Goal: Task Accomplishment & Management: Use online tool/utility

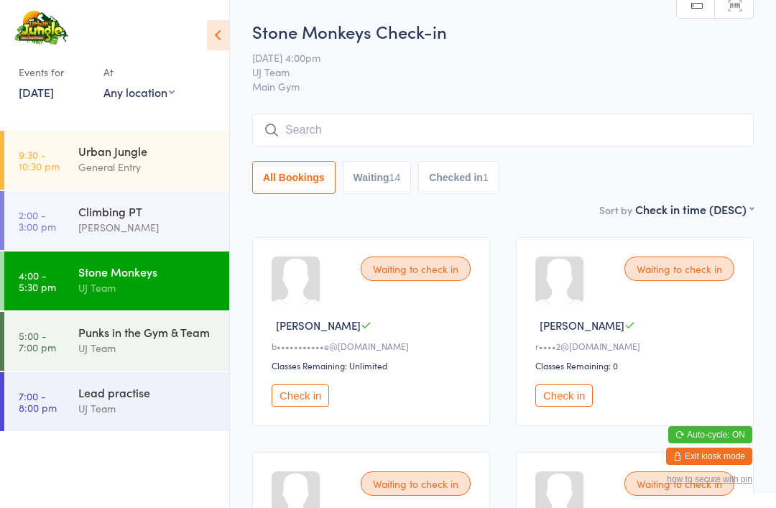
click at [47, 334] on time "5:00 - 7:00 pm" at bounding box center [37, 341] width 37 height 23
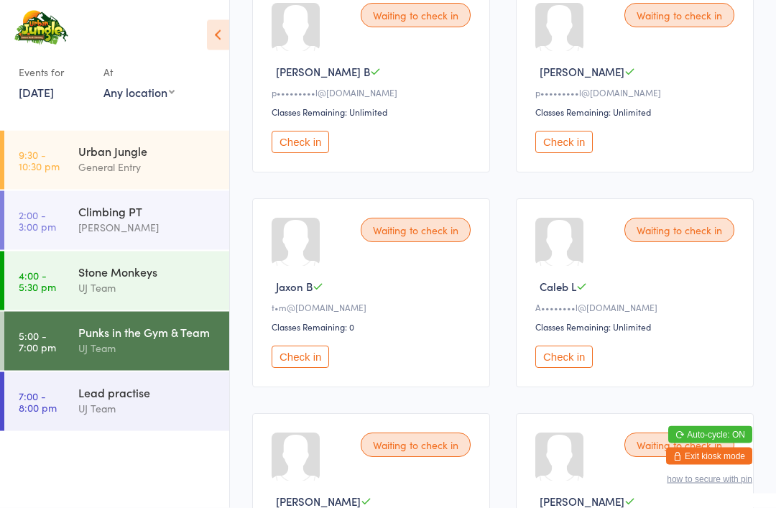
scroll to position [255, 0]
click at [119, 137] on div "Urban Jungle General Entry" at bounding box center [153, 159] width 151 height 57
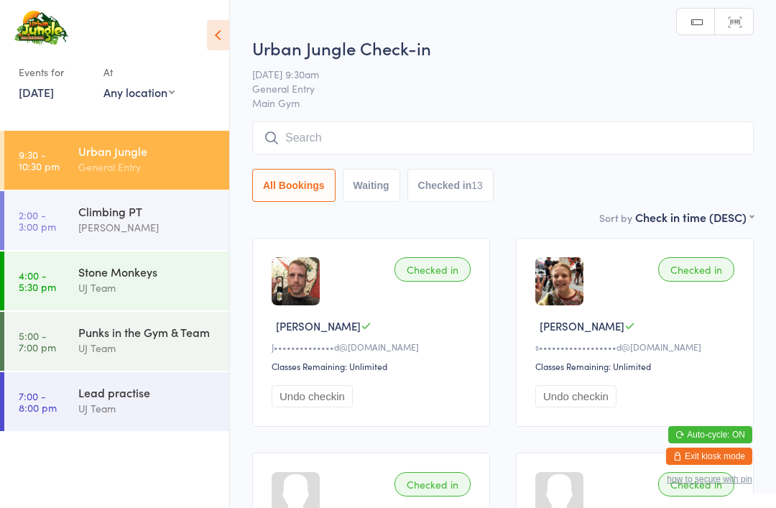
click at [459, 130] on input "search" at bounding box center [503, 137] width 502 height 33
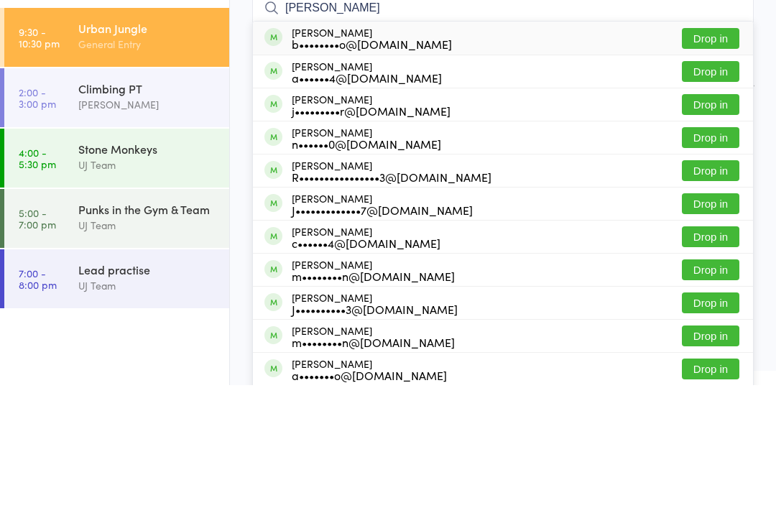
type input "[PERSON_NAME]"
click at [725, 151] on button "Drop in" at bounding box center [710, 161] width 57 height 21
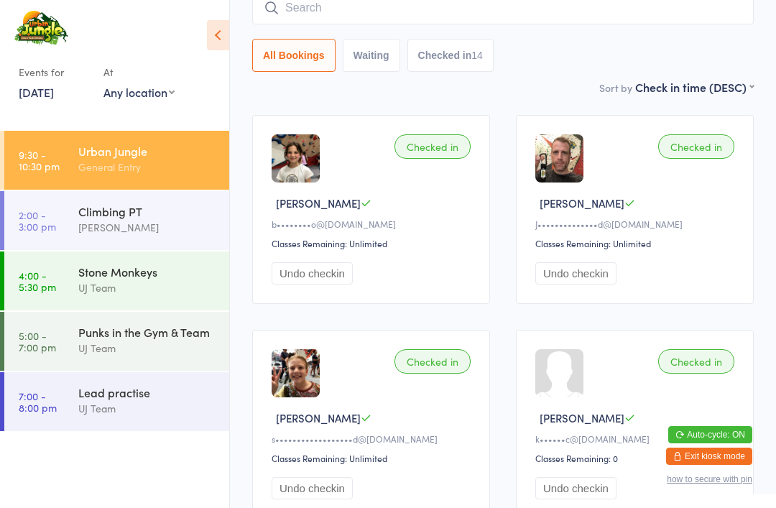
click at [348, 14] on input "search" at bounding box center [503, 7] width 502 height 33
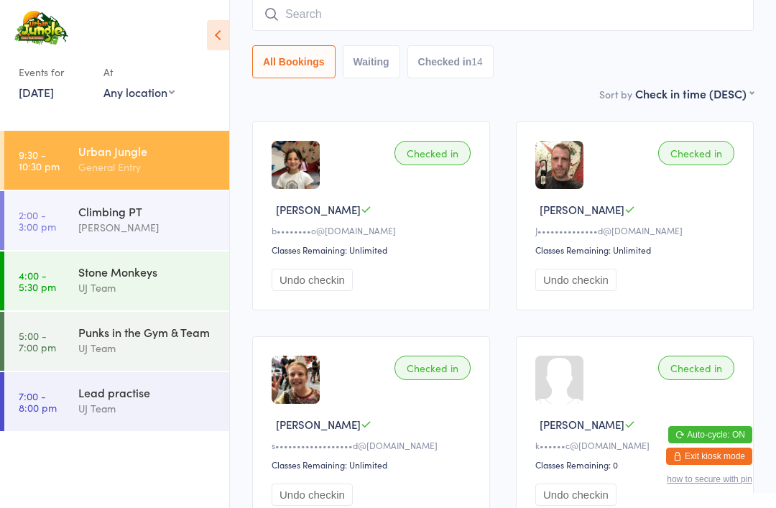
scroll to position [116, 0]
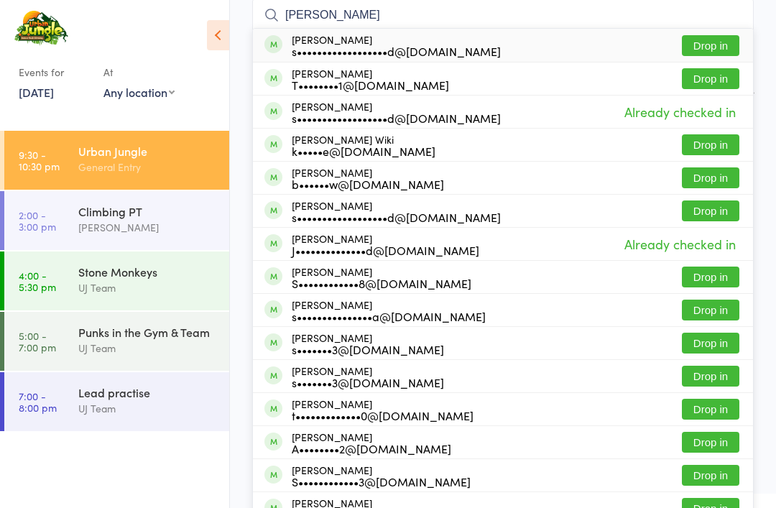
type input "[PERSON_NAME]"
click at [698, 45] on button "Drop in" at bounding box center [710, 45] width 57 height 21
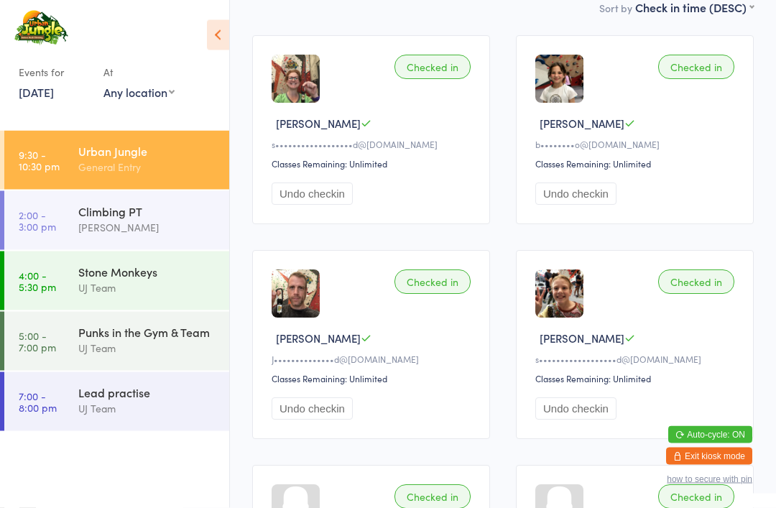
scroll to position [203, 0]
click at [86, 332] on div "Punks in the Gym & Team" at bounding box center [147, 332] width 139 height 16
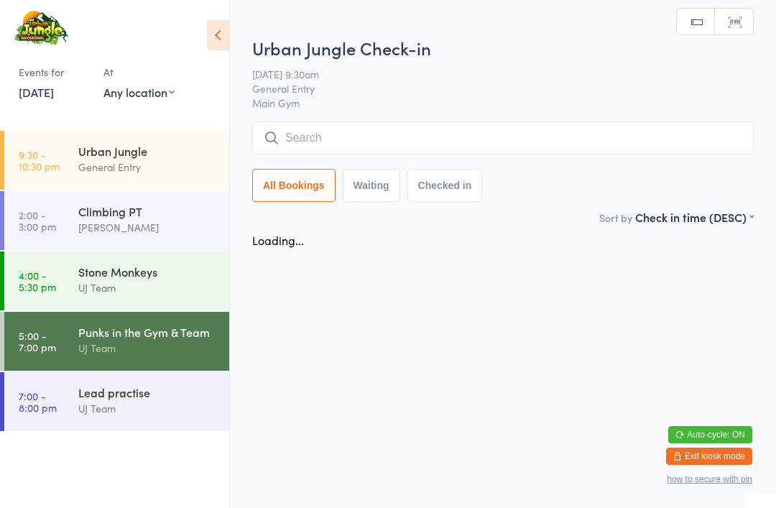
click at [85, 331] on div "Punks in the Gym & Team" at bounding box center [147, 332] width 139 height 16
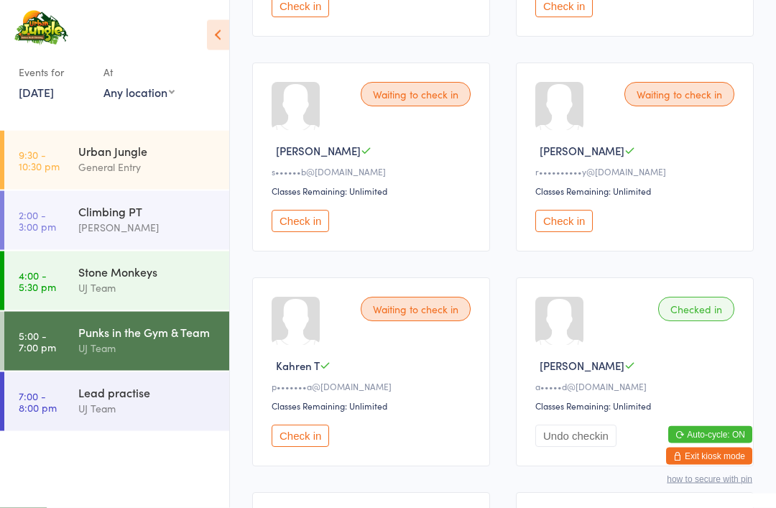
scroll to position [1253, 0]
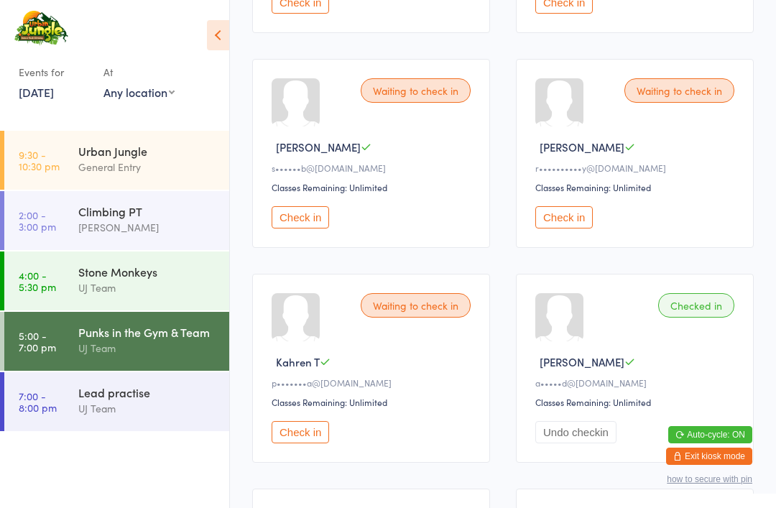
click at [305, 229] on button "Check in" at bounding box center [300, 217] width 57 height 22
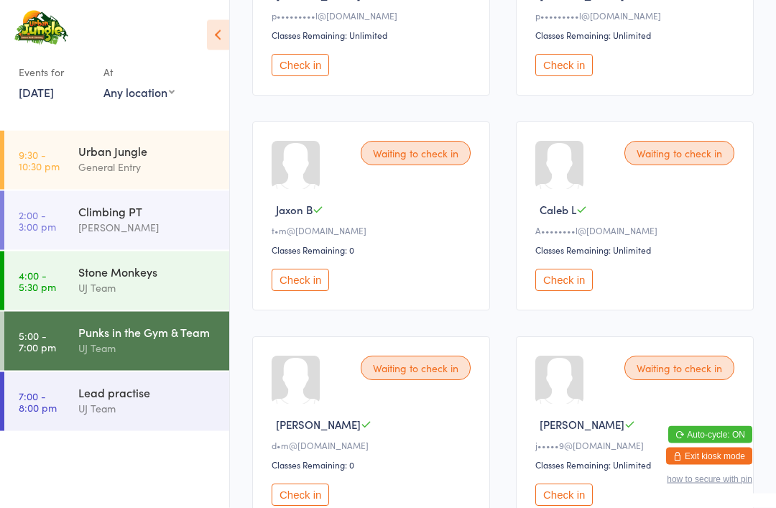
scroll to position [331, 0]
click at [574, 292] on button "Check in" at bounding box center [563, 281] width 57 height 22
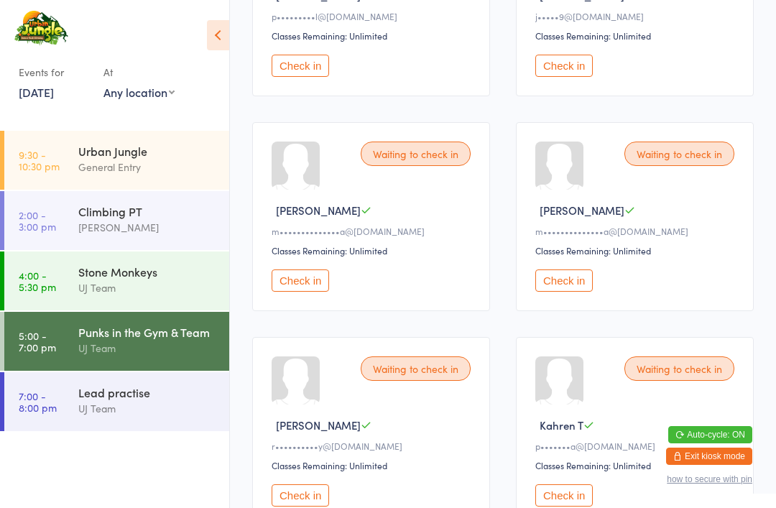
click at [111, 167] on div "General Entry" at bounding box center [147, 167] width 139 height 17
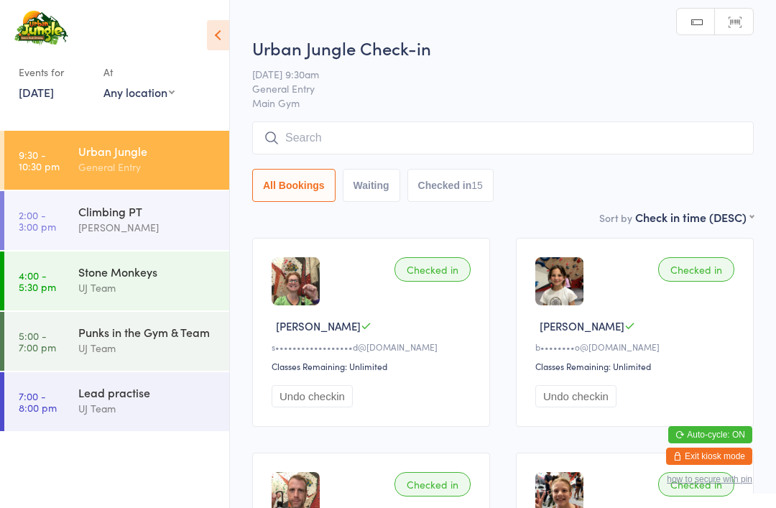
click at [293, 134] on input "search" at bounding box center [503, 137] width 502 height 33
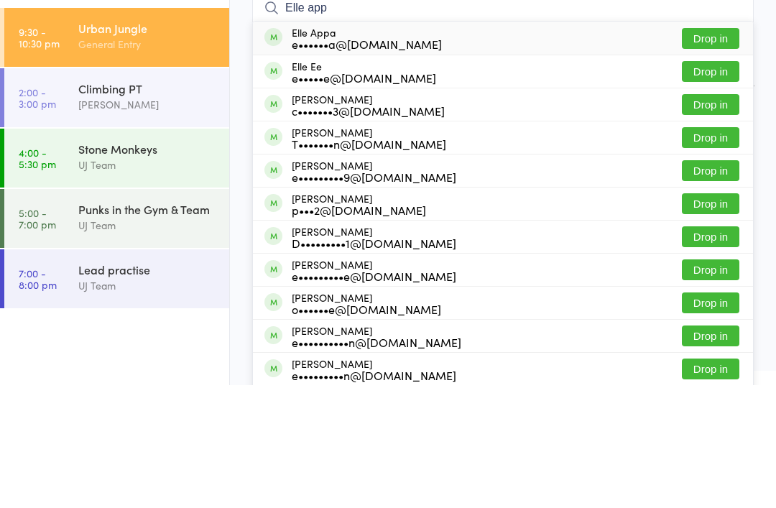
scroll to position [123, 0]
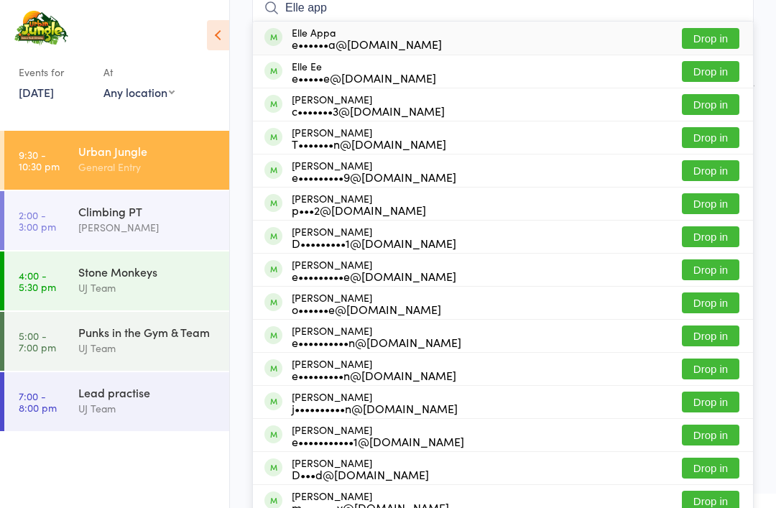
type input "Elle app"
click at [712, 37] on button "Drop in" at bounding box center [710, 38] width 57 height 21
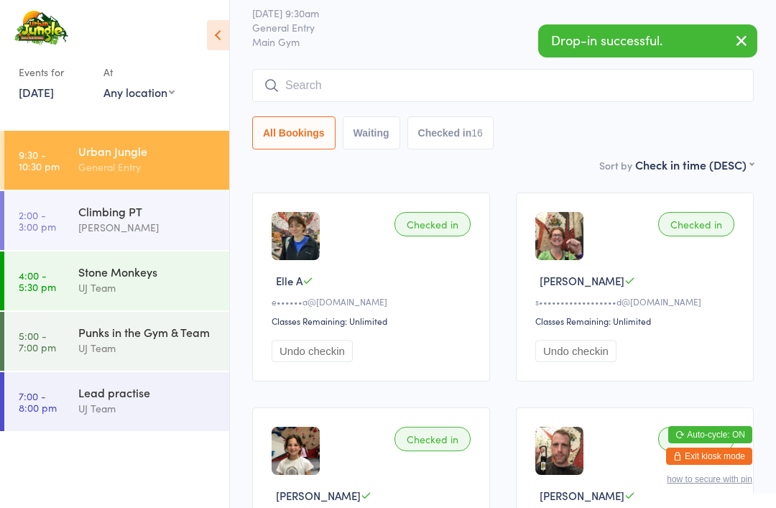
scroll to position [46, 0]
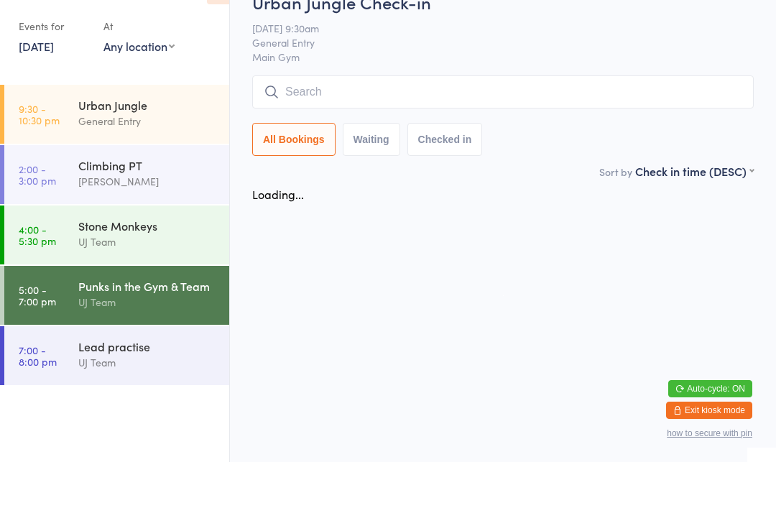
scroll to position [46, 0]
